Goal: Find specific page/section: Find specific page/section

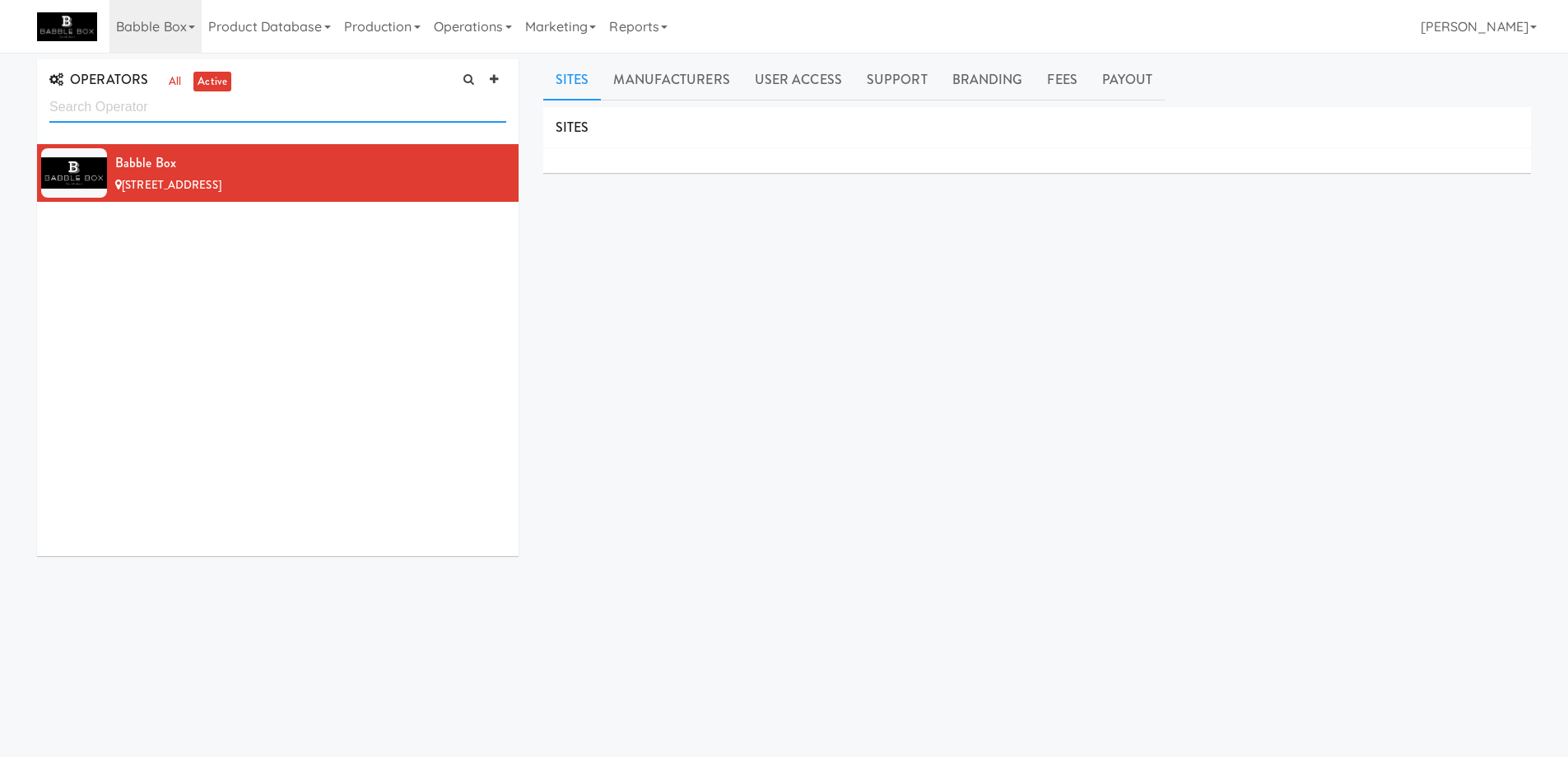
click at [150, 112] on input "text" at bounding box center [278, 107] width 457 height 31
paste input "She Vends"
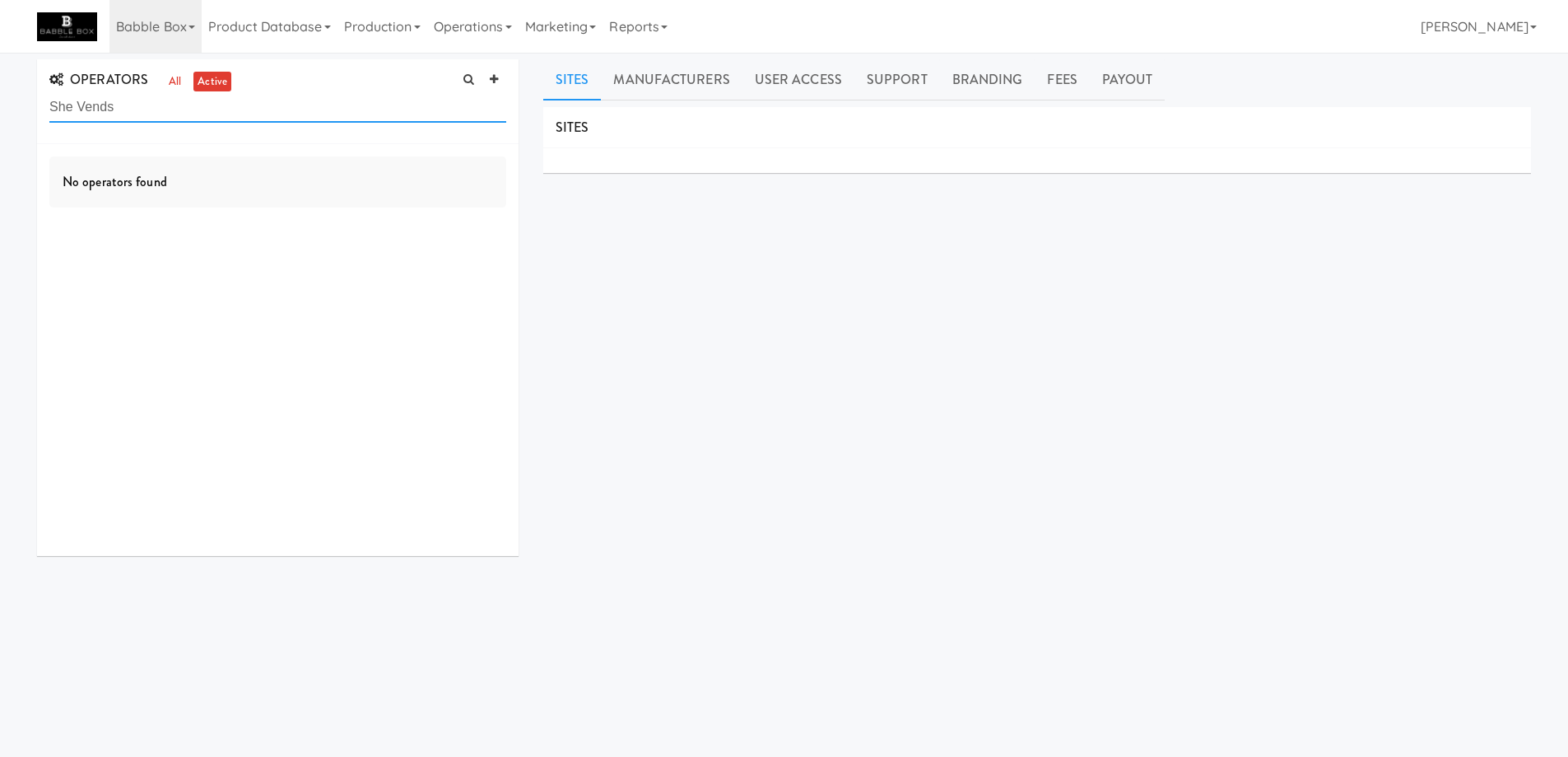
click at [82, 101] on input "She Vends" at bounding box center [278, 107] width 457 height 31
click at [52, 105] on input "She Vends" at bounding box center [278, 107] width 457 height 31
click at [150, 100] on input "She Vends" at bounding box center [278, 107] width 457 height 31
click at [79, 107] on input "She Vends" at bounding box center [278, 107] width 457 height 31
drag, startPoint x: 75, startPoint y: 107, endPoint x: 213, endPoint y: 120, distance: 138.6
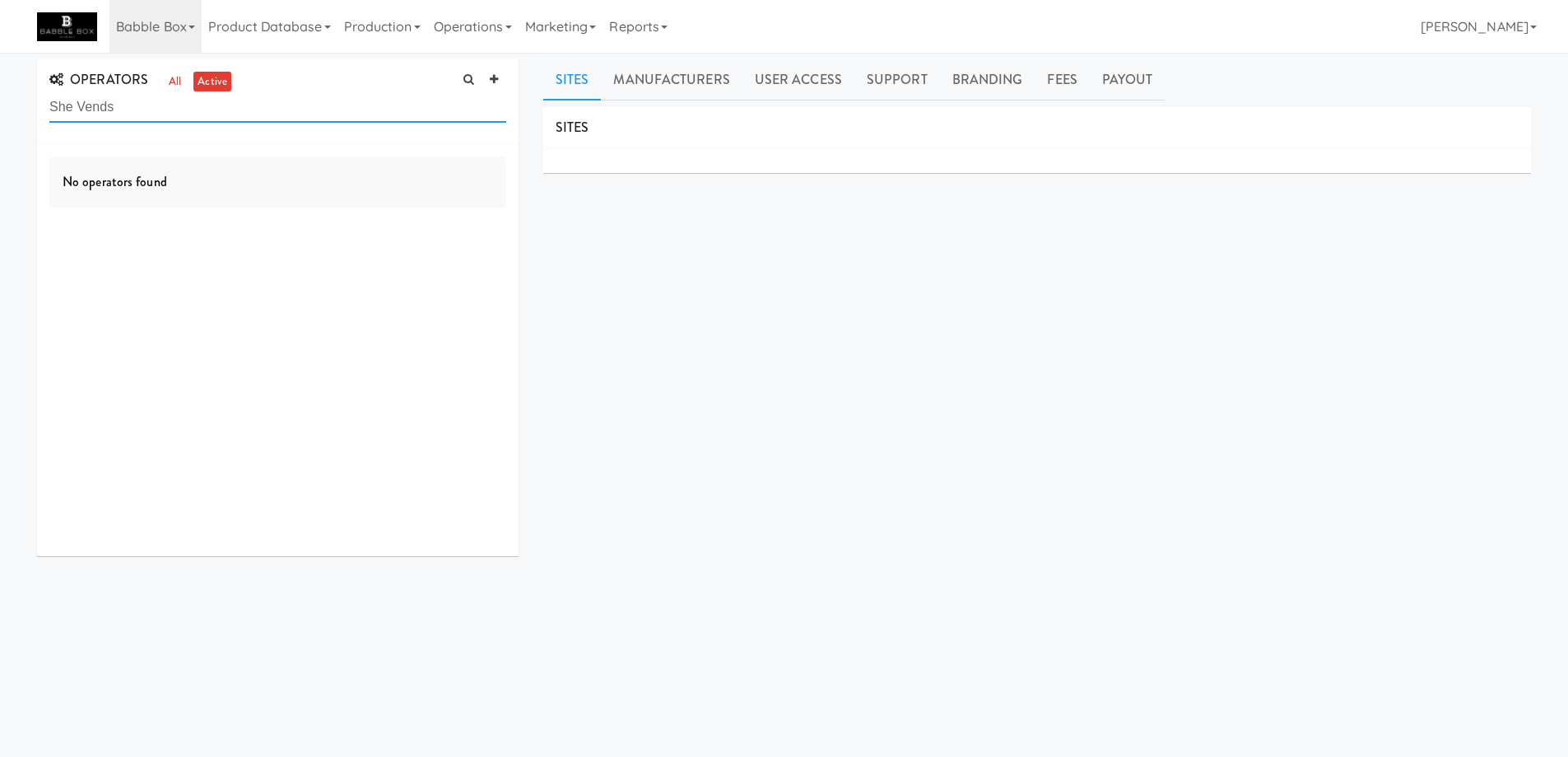
click at [213, 120] on input "She Vends" at bounding box center [278, 107] width 457 height 31
click at [173, 79] on link "all" at bounding box center [174, 81] width 21 height 21
click at [240, 102] on input "She Vends" at bounding box center [278, 107] width 457 height 31
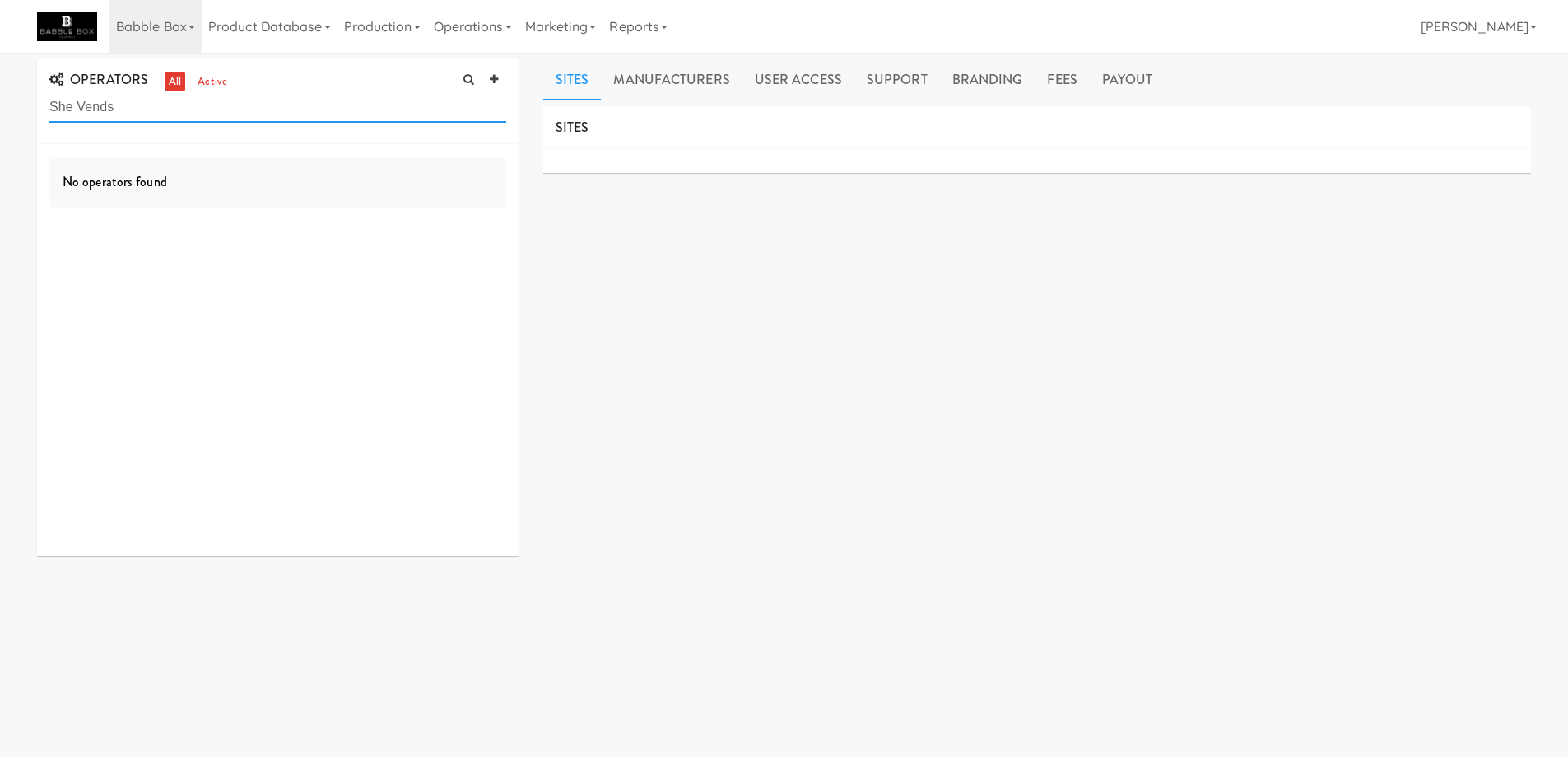
paste input "Ai"
click at [48, 104] on div "OPERATORS all active She Vends Ai" at bounding box center [277, 102] width 481 height 85
click at [51, 104] on input "She Vends Ai" at bounding box center [278, 107] width 457 height 31
click at [79, 107] on input "She Vends Ai" at bounding box center [278, 107] width 457 height 31
drag, startPoint x: 70, startPoint y: 106, endPoint x: 0, endPoint y: 102, distance: 70.1
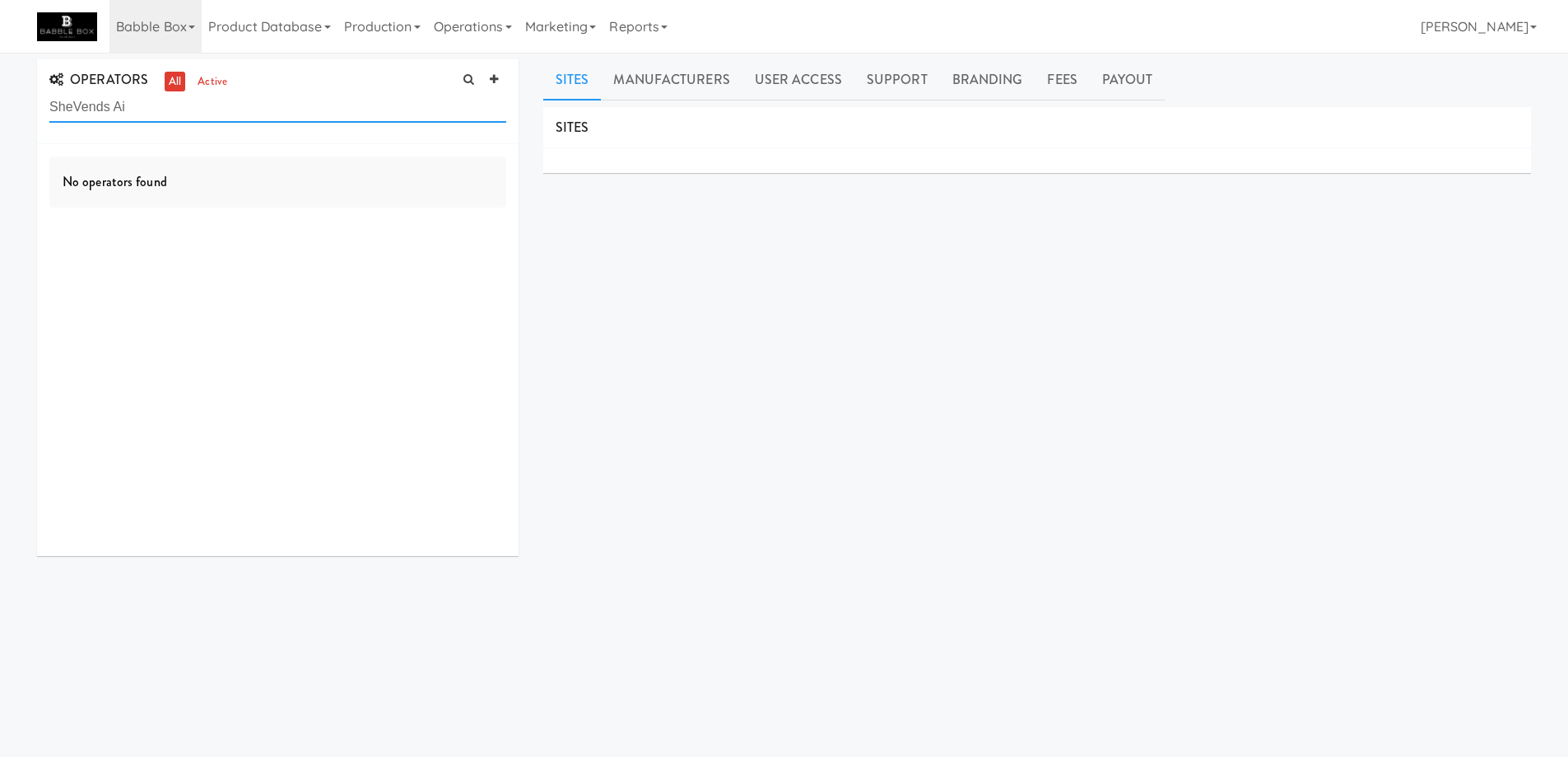
click at [0, 102] on div "OPERATORS all active SheVends Ai No operators found Sites Manufacturers User Ac…" at bounding box center [784, 392] width 1568 height 665
drag, startPoint x: 87, startPoint y: 104, endPoint x: 163, endPoint y: 110, distance: 76.2
click at [163, 110] on input "Vends Ai" at bounding box center [278, 107] width 457 height 31
click at [148, 111] on input "Vends" at bounding box center [278, 107] width 457 height 31
click at [148, 110] on input "Vends" at bounding box center [278, 107] width 457 height 31
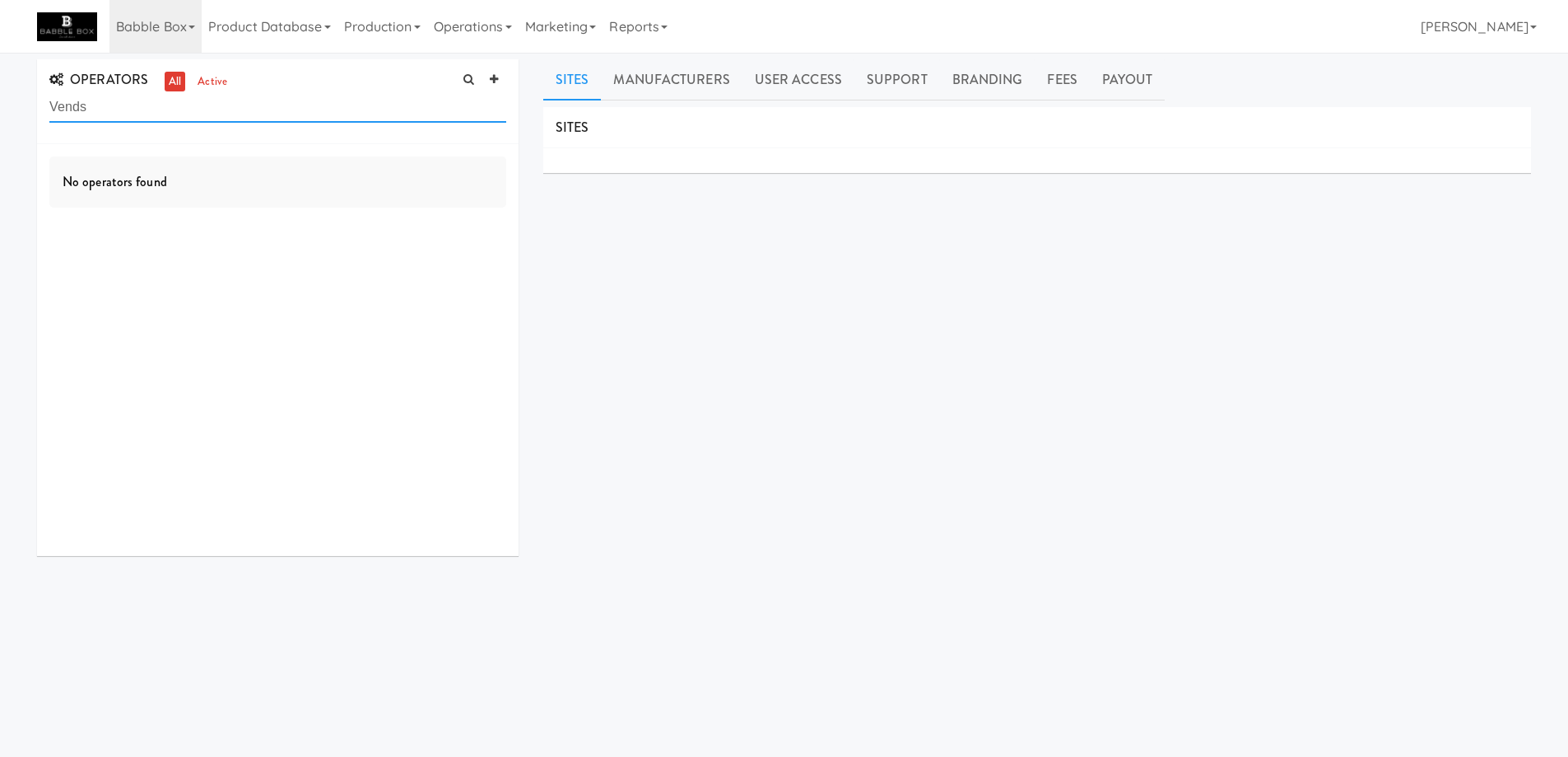
click at [148, 110] on input "Vends" at bounding box center [278, 107] width 457 height 31
click at [51, 107] on input "she" at bounding box center [278, 107] width 457 height 31
click at [94, 107] on input "she" at bounding box center [278, 107] width 457 height 31
click at [50, 107] on input "she" at bounding box center [278, 107] width 457 height 31
click at [173, 111] on input "she" at bounding box center [278, 107] width 457 height 31
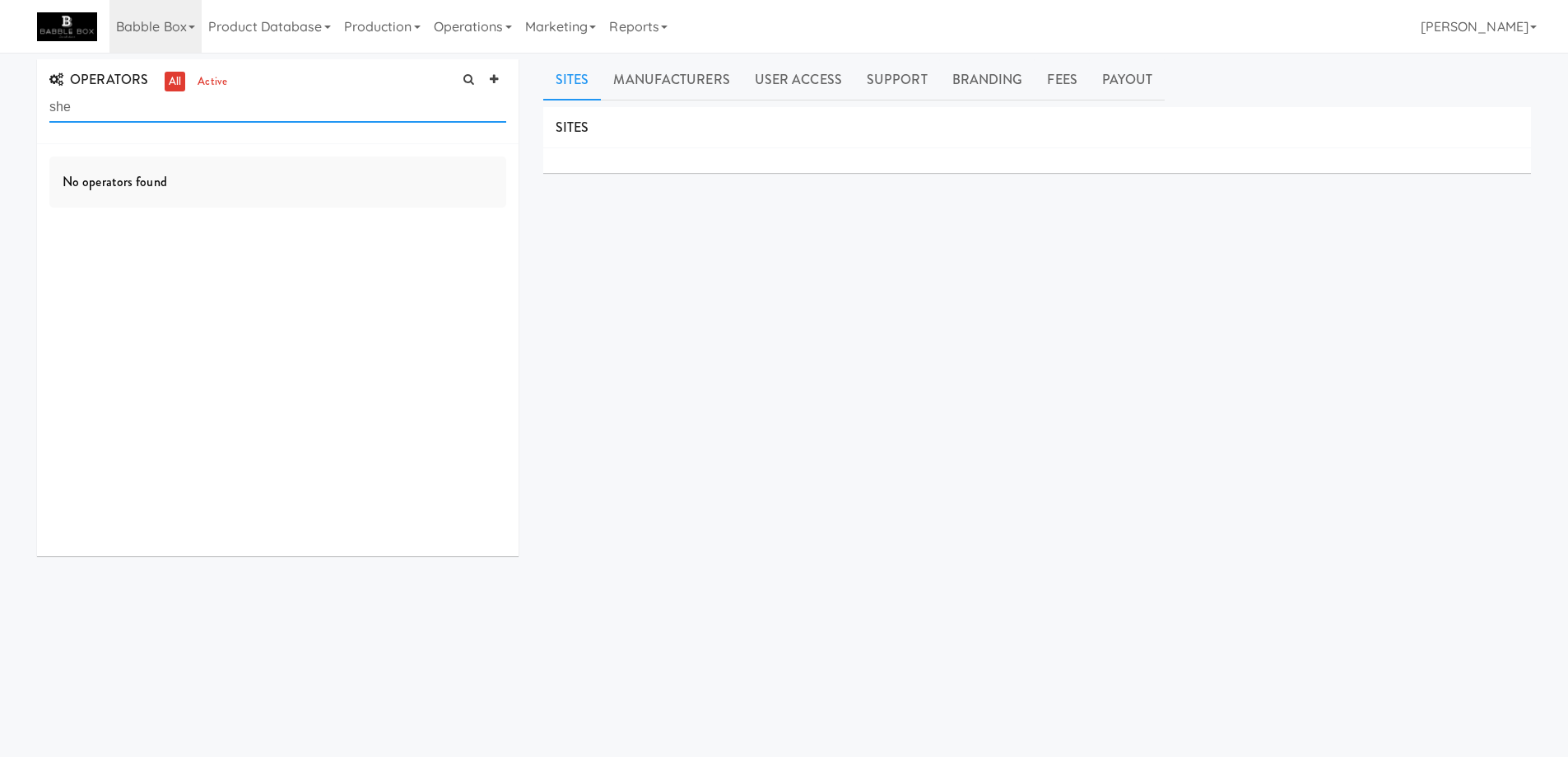
click at [107, 107] on input "she" at bounding box center [278, 107] width 457 height 31
click at [102, 115] on input "ai" at bounding box center [278, 107] width 457 height 31
click at [258, 103] on input "ai" at bounding box center [278, 107] width 457 height 31
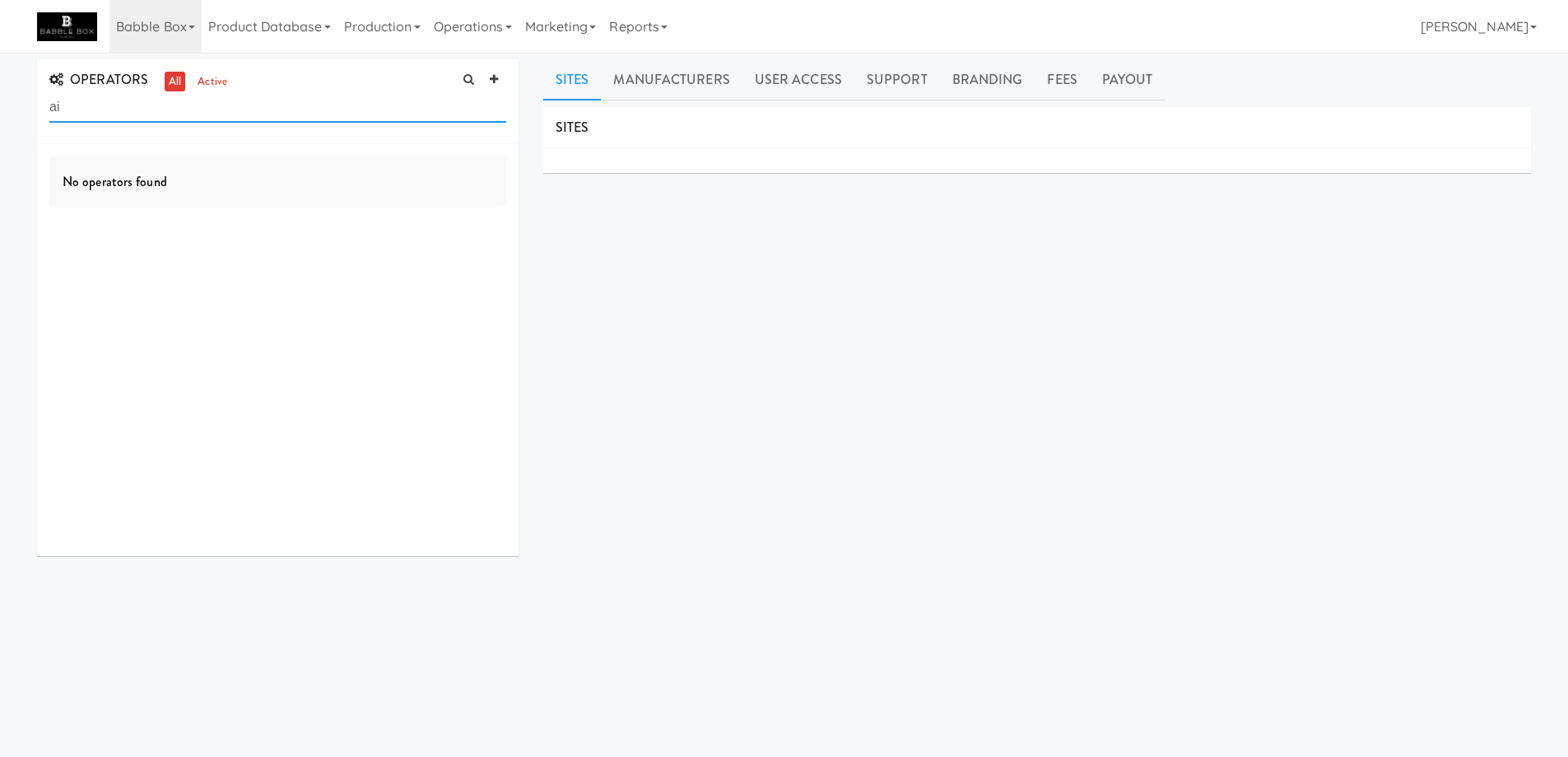
click at [257, 103] on input "ai" at bounding box center [278, 107] width 457 height 31
paste input "TreasureNook"
click at [52, 105] on input "TreasureNook" at bounding box center [278, 107] width 457 height 31
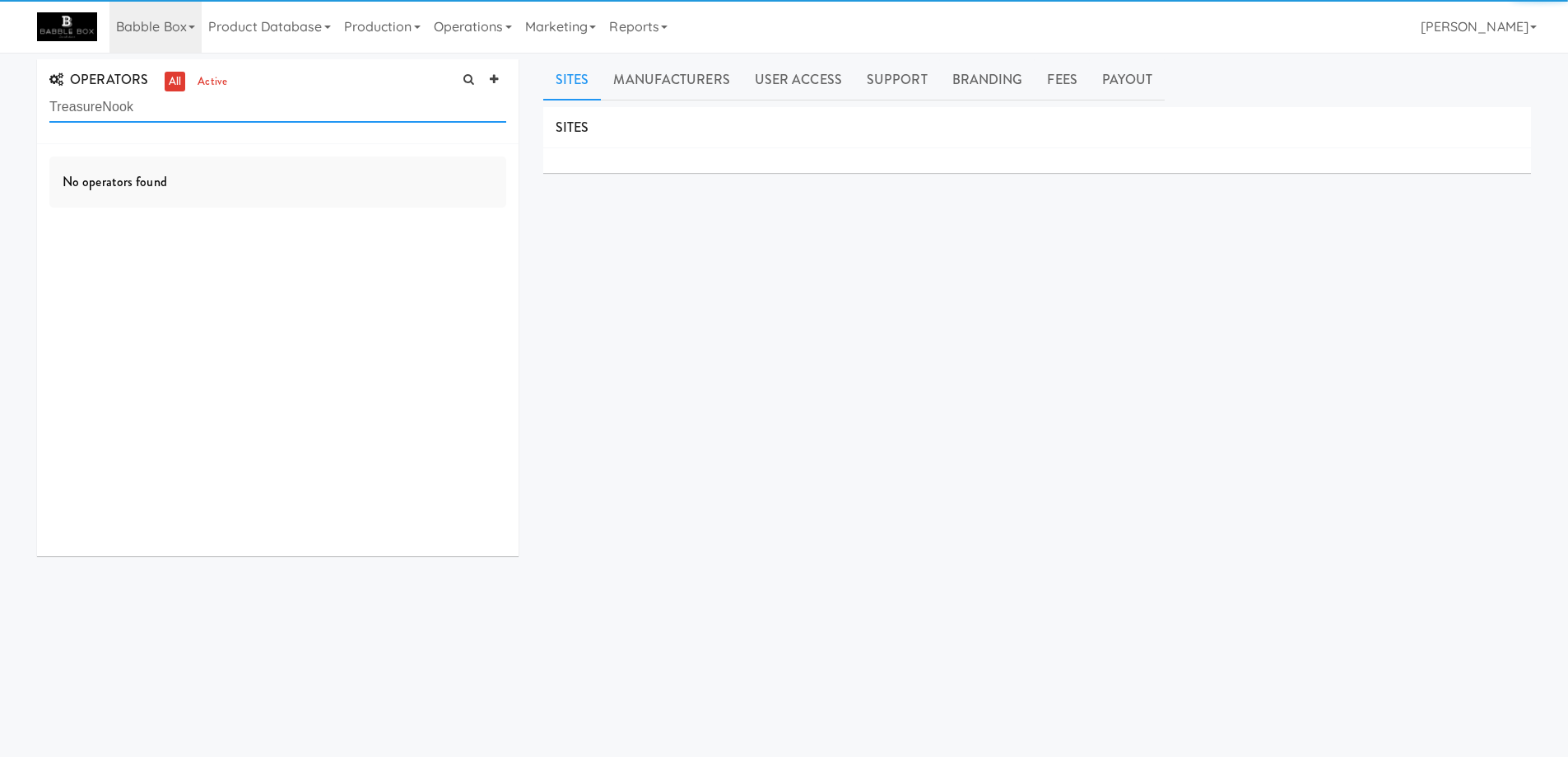
drag, startPoint x: 101, startPoint y: 107, endPoint x: 245, endPoint y: 108, distance: 144.0
click at [245, 108] on input "TreasureNook" at bounding box center [278, 107] width 457 height 31
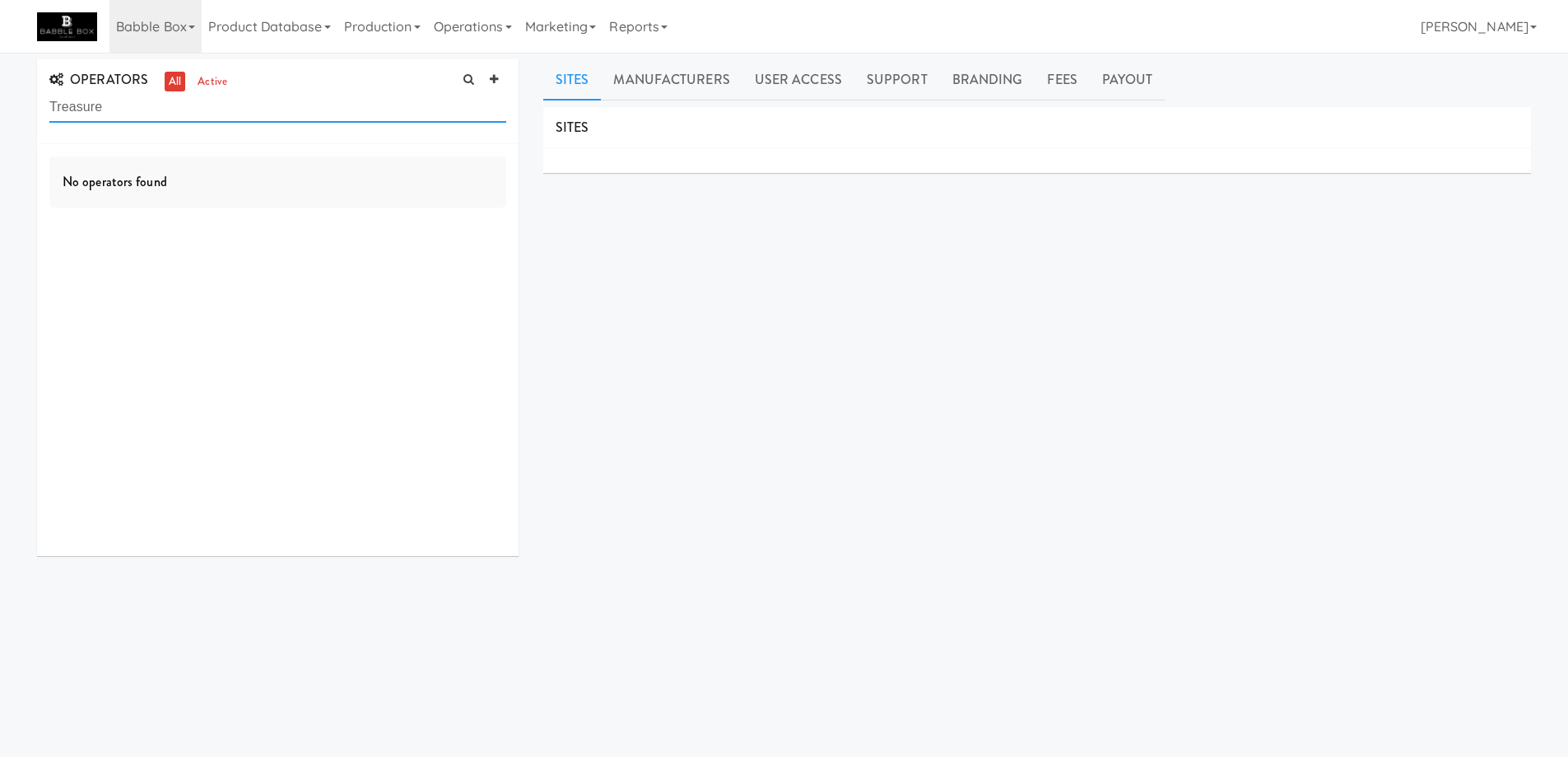
click at [120, 109] on input "Treasure" at bounding box center [278, 107] width 457 height 31
click at [140, 98] on input "nook" at bounding box center [278, 107] width 457 height 31
click at [100, 112] on input "nook" at bounding box center [278, 107] width 457 height 31
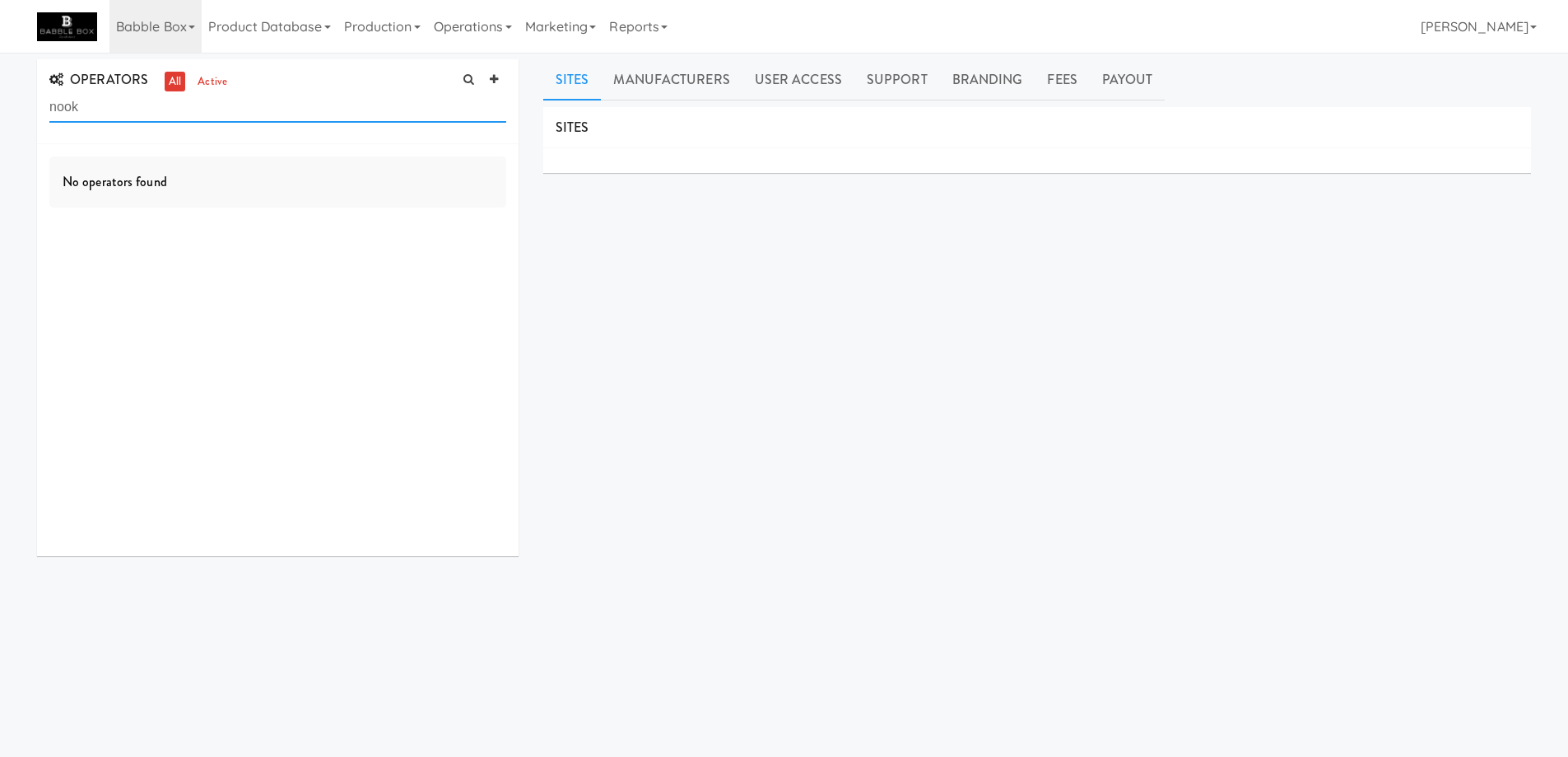
click at [100, 112] on input "nook" at bounding box center [278, 107] width 457 height 31
click at [316, 107] on input "nook" at bounding box center [278, 107] width 457 height 31
click at [294, 107] on input "smartmart" at bounding box center [278, 107] width 457 height 31
click at [248, 108] on input "smartmart" at bounding box center [278, 107] width 457 height 31
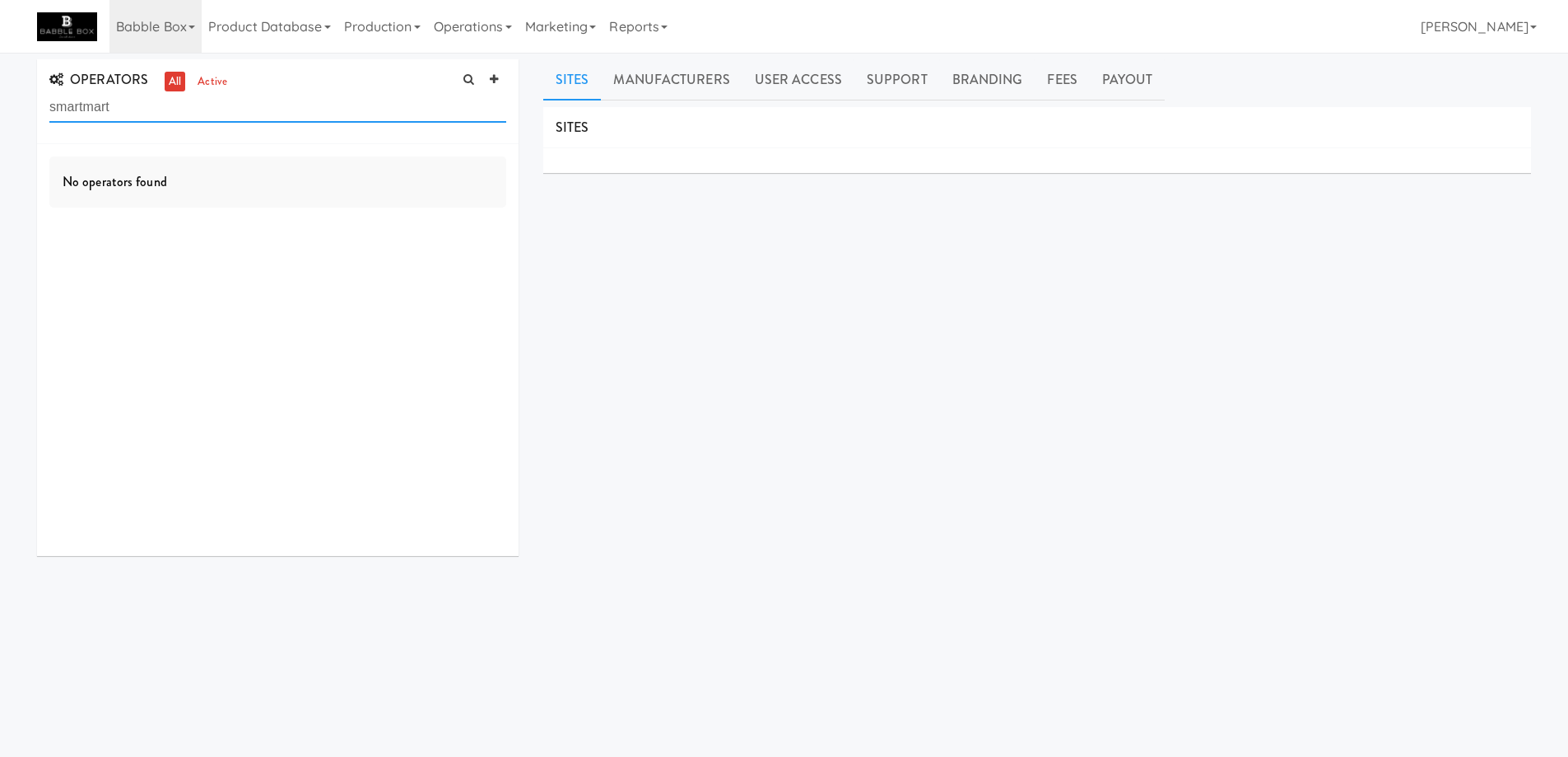
click at [248, 108] on input "smartmart" at bounding box center [278, 107] width 457 height 31
paste input "SmartM"
type input "SmartMart"
drag, startPoint x: 238, startPoint y: 185, endPoint x: 232, endPoint y: 156, distance: 29.6
click at [238, 185] on div "No operators found" at bounding box center [278, 182] width 457 height 51
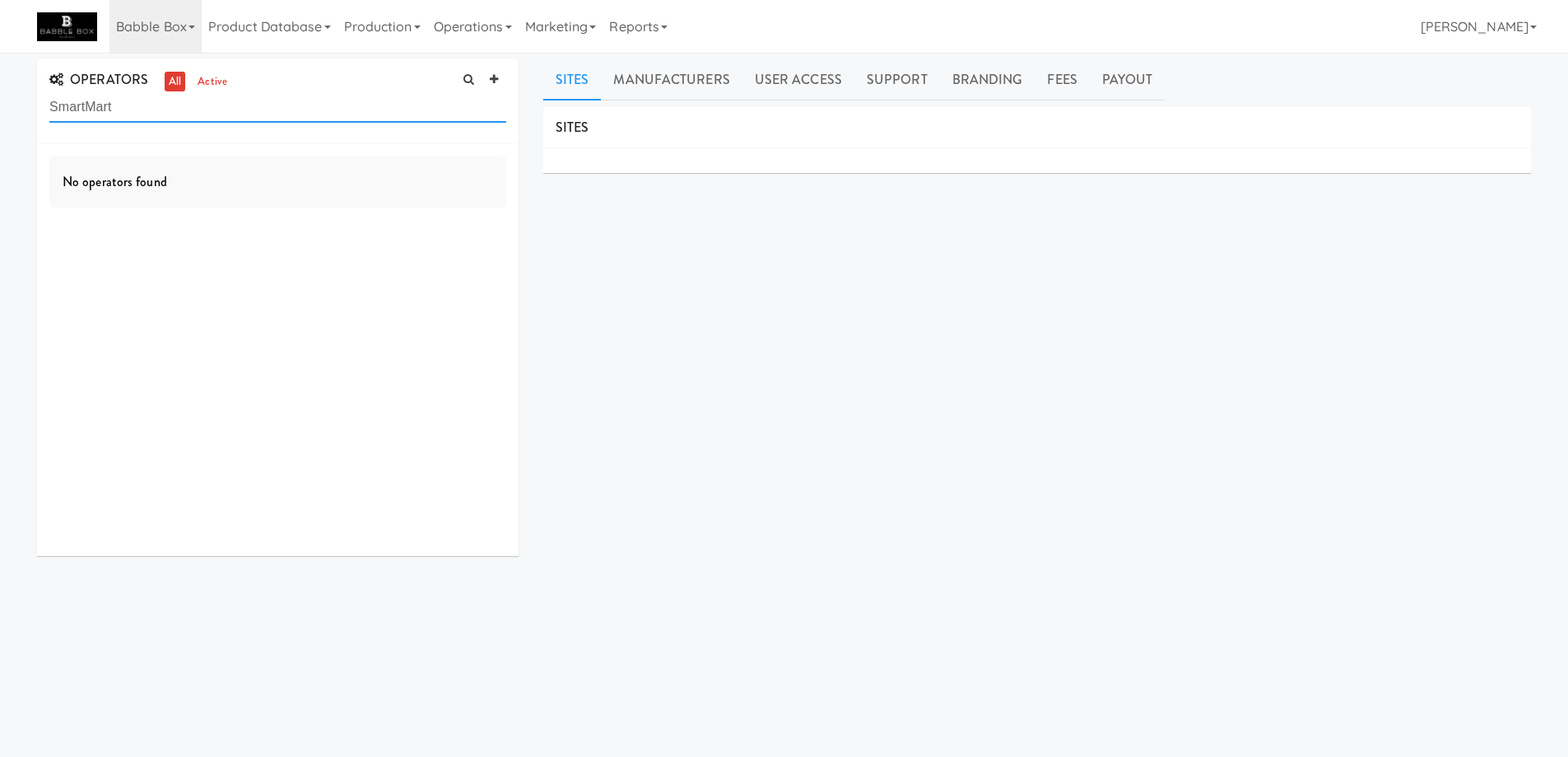
click at [222, 107] on input "SmartMart" at bounding box center [278, 107] width 457 height 31
click at [176, 79] on link "all" at bounding box center [174, 81] width 21 height 21
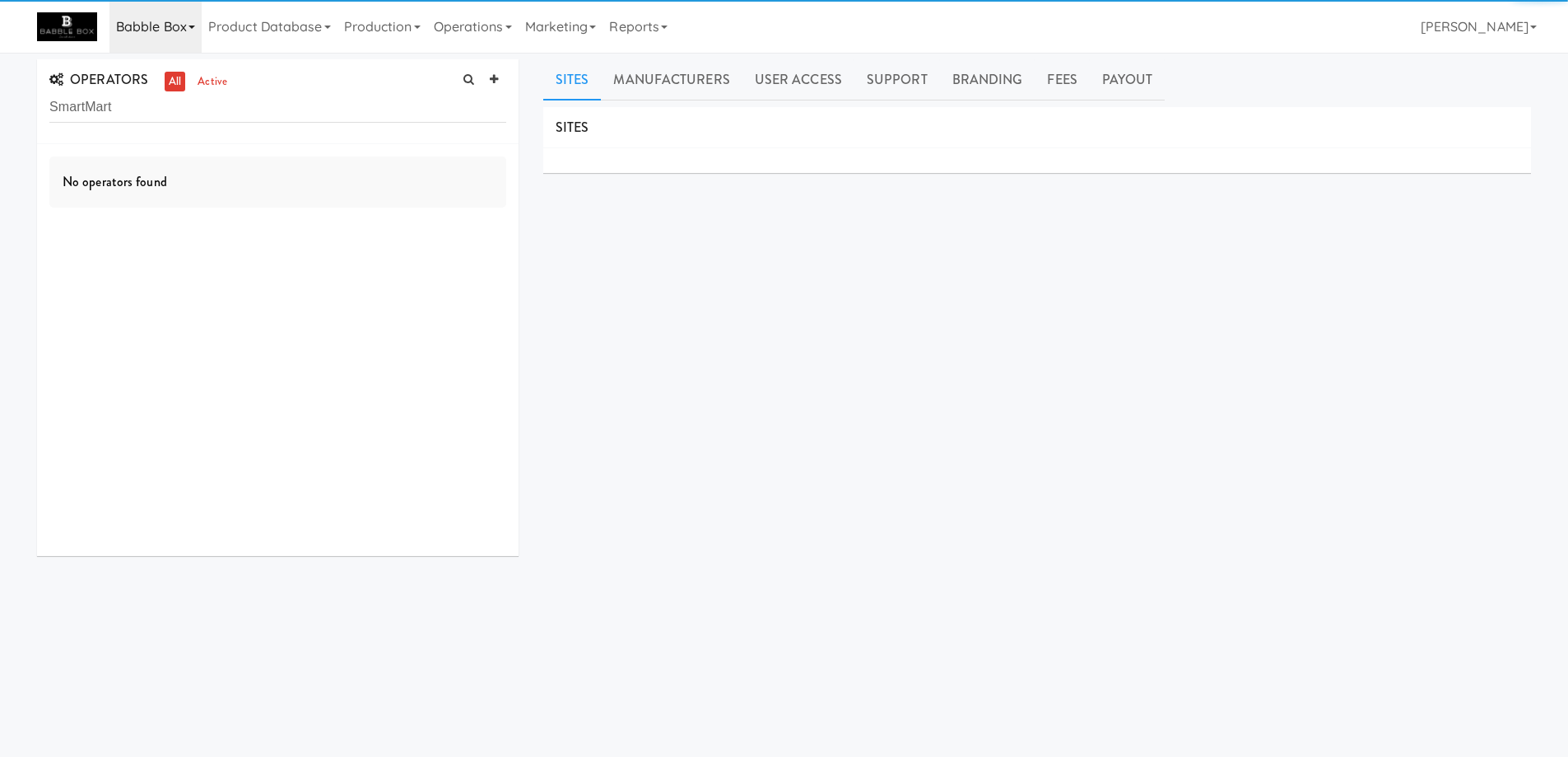
click at [185, 26] on link "Babble Box" at bounding box center [155, 26] width 92 height 52
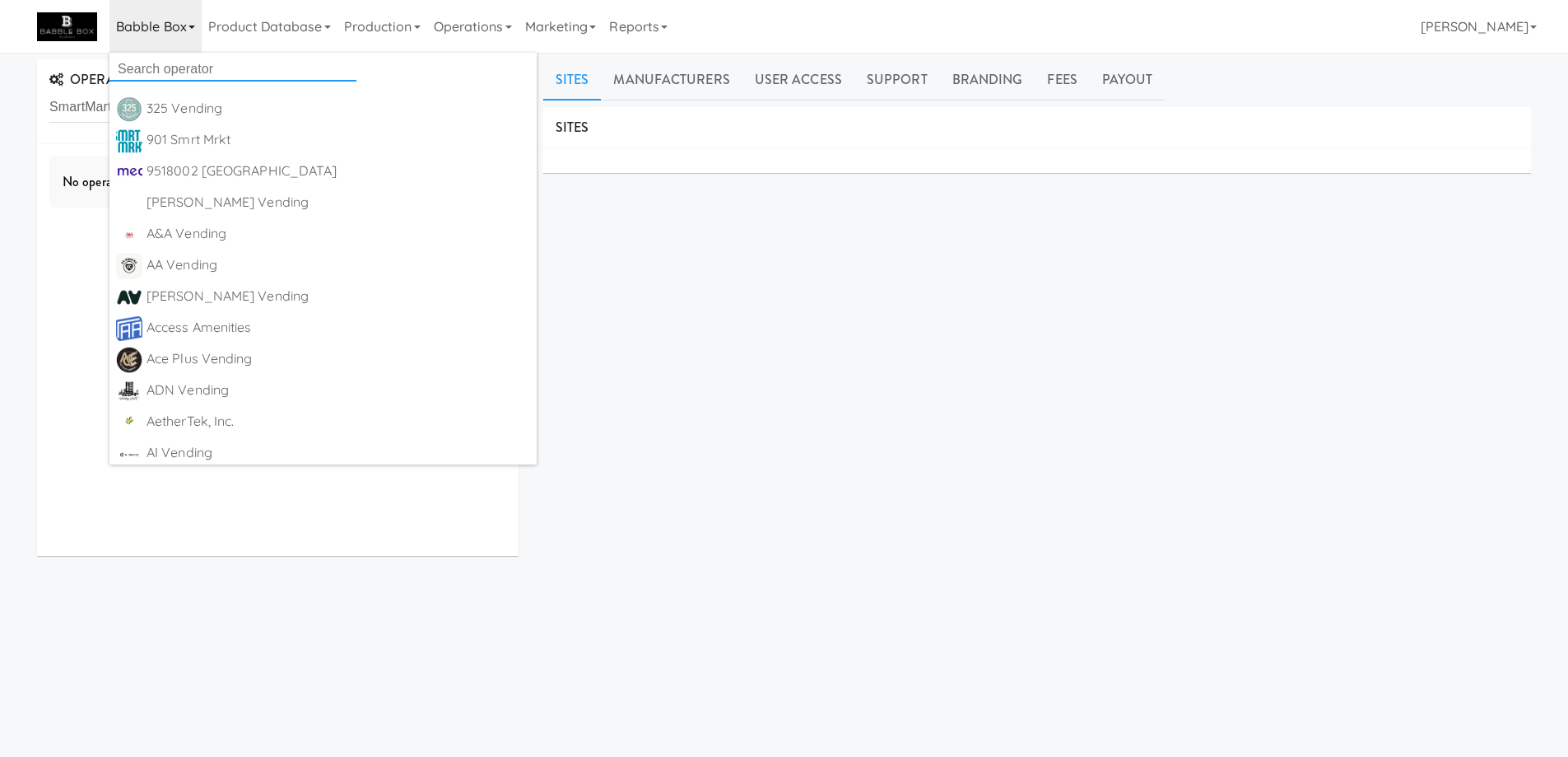
click at [186, 61] on input "text" at bounding box center [232, 69] width 247 height 24
paste input "SmartMart"
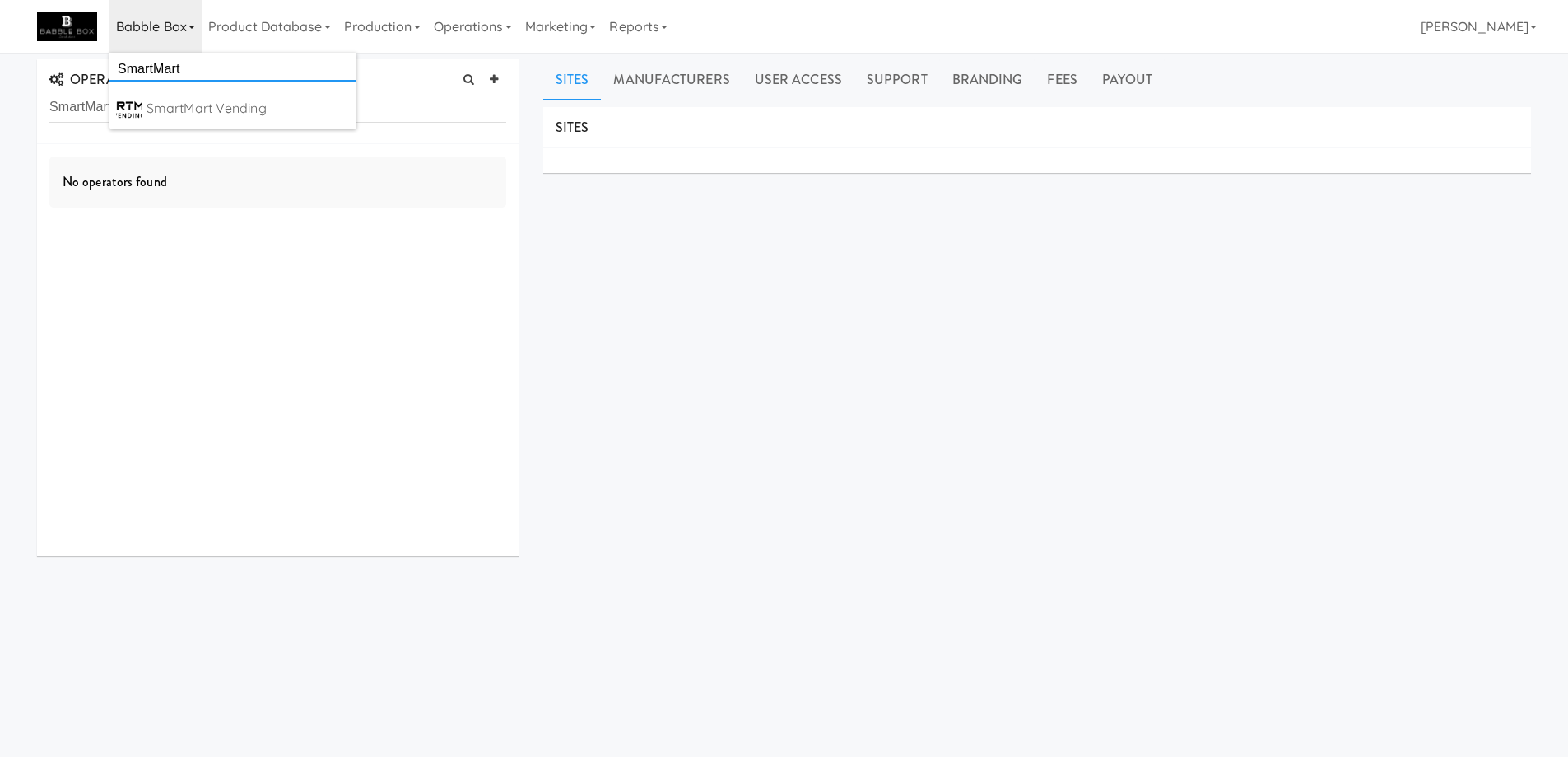
click at [210, 61] on input "SmartMart" at bounding box center [232, 69] width 247 height 24
type input "she"
click at [220, 104] on div "She Vends Ai" at bounding box center [247, 108] width 203 height 24
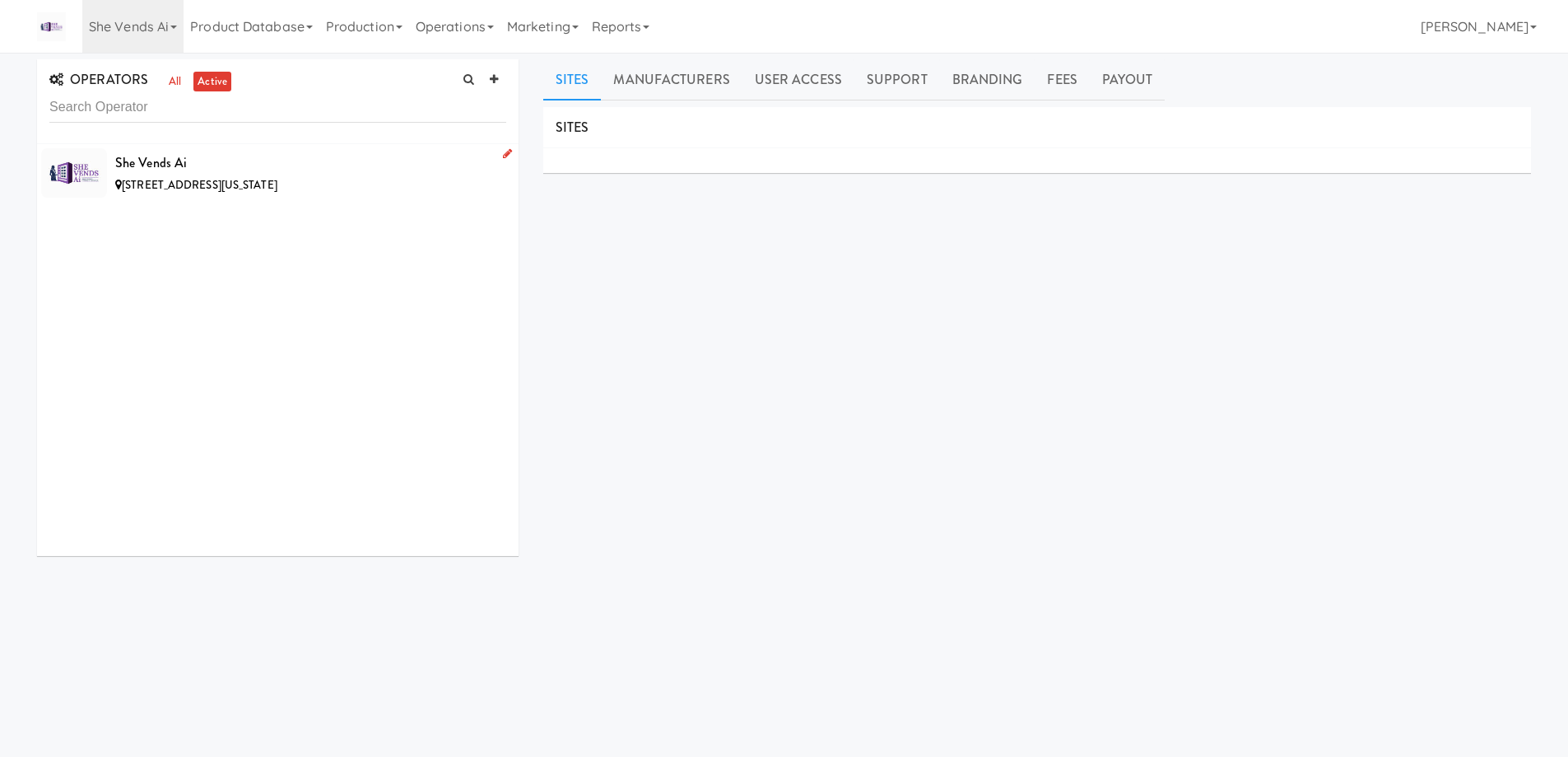
click at [386, 179] on div "[STREET_ADDRESS][US_STATE]" at bounding box center [311, 185] width 391 height 21
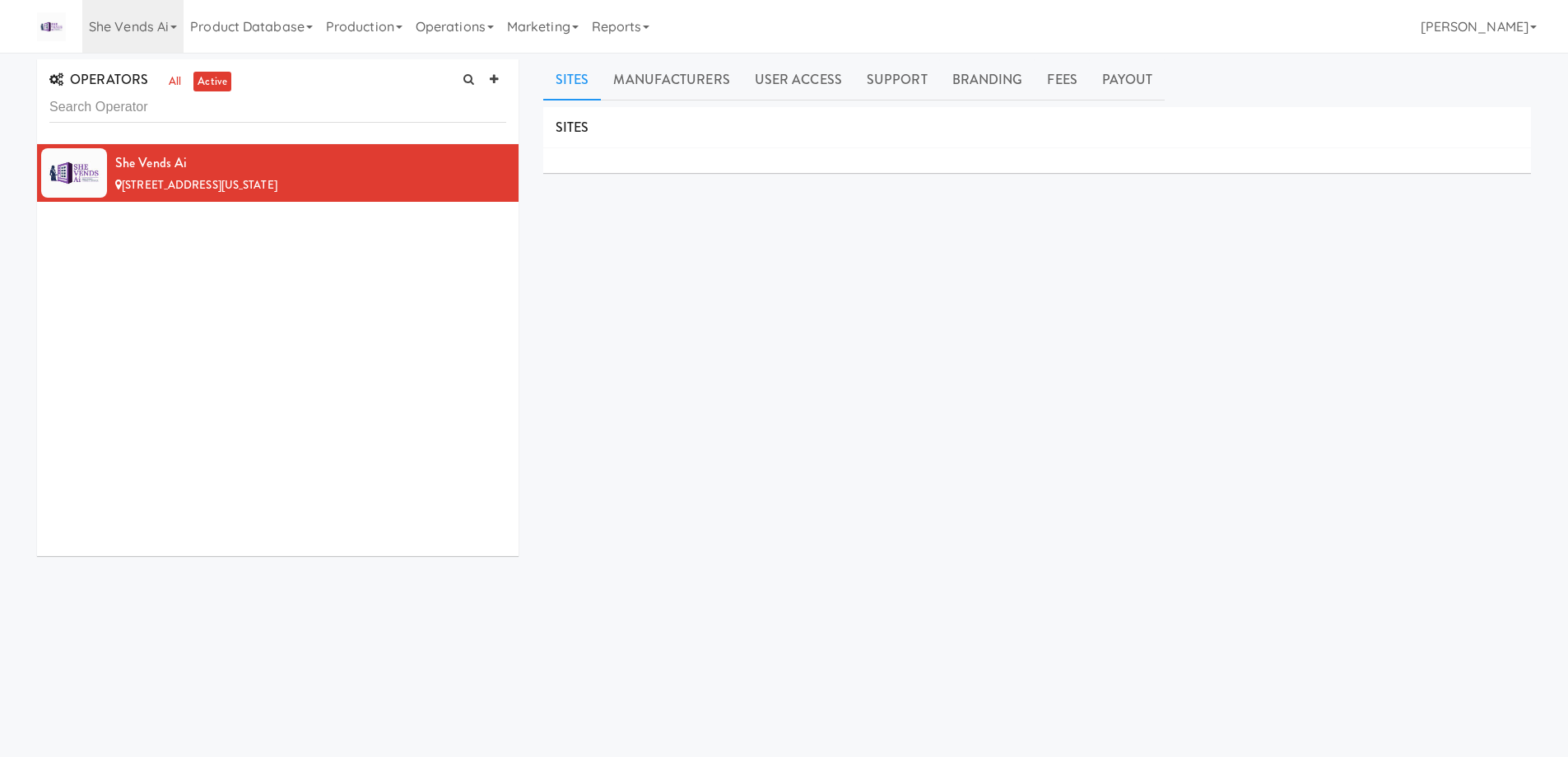
click at [765, 308] on div "SITES MANUFACTURERS She Vends Ai USERS Name Company Registered No Users SUPPORT…" at bounding box center [1038, 416] width 988 height 618
drag, startPoint x: 765, startPoint y: 482, endPoint x: 756, endPoint y: 472, distance: 13.5
click at [763, 482] on div "SITES MANUFACTURERS She Vends Ai USERS Name Company Registered No Users SUPPORT…" at bounding box center [1038, 416] width 988 height 618
